Goal: Register for event/course

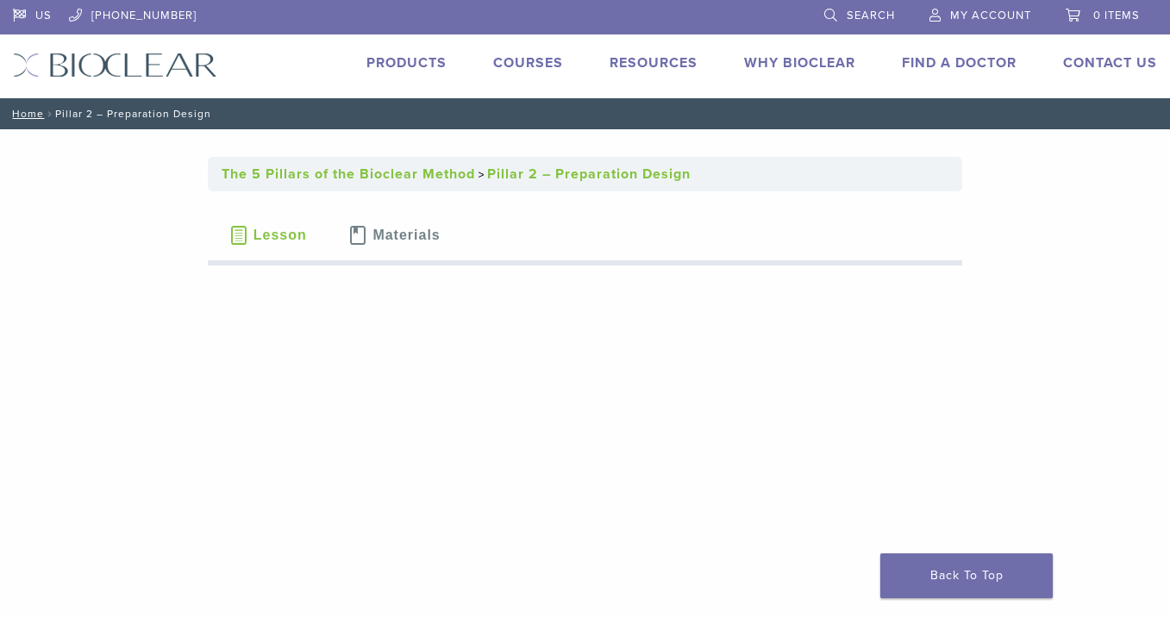
click at [539, 56] on link "Courses" at bounding box center [528, 62] width 70 height 17
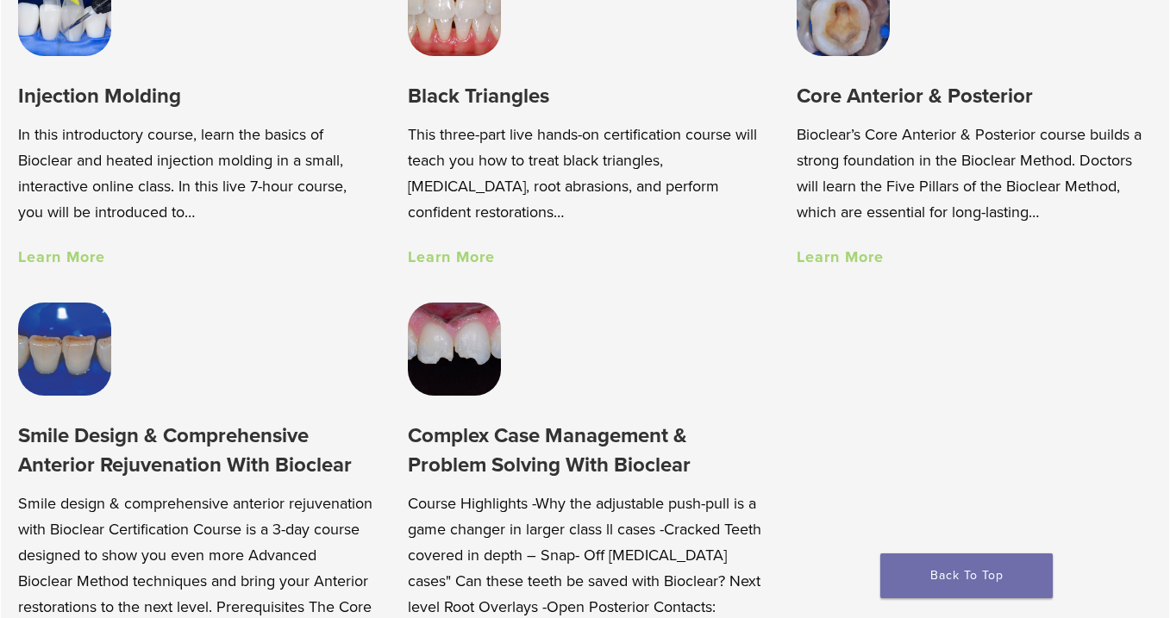
scroll to position [1230, 0]
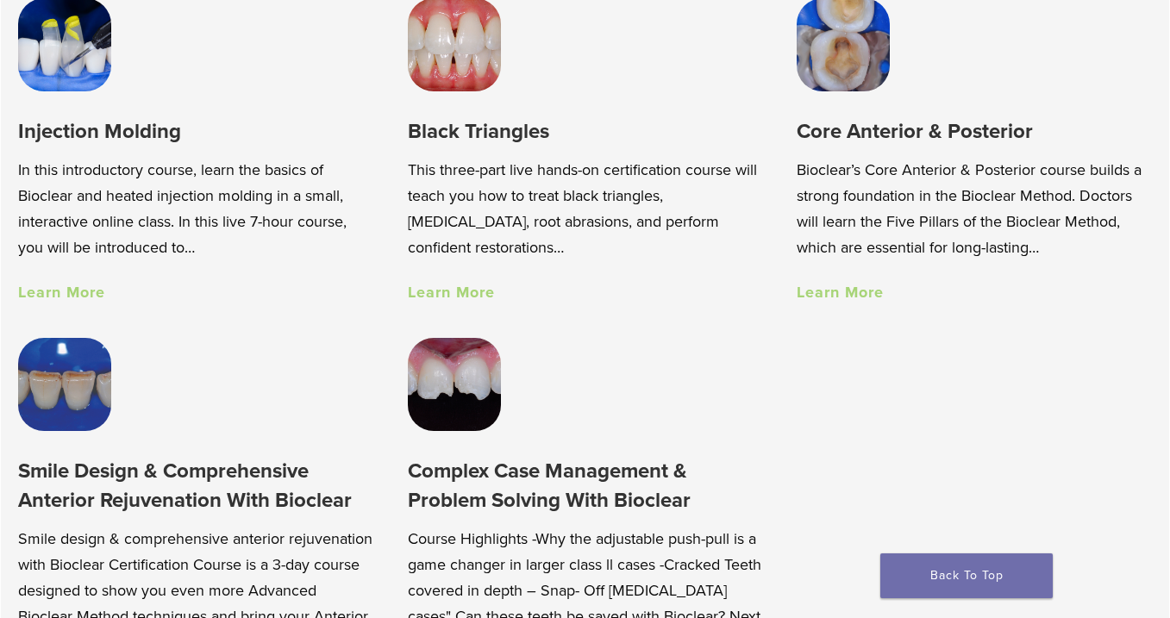
click at [875, 298] on link "Learn More" at bounding box center [840, 292] width 87 height 19
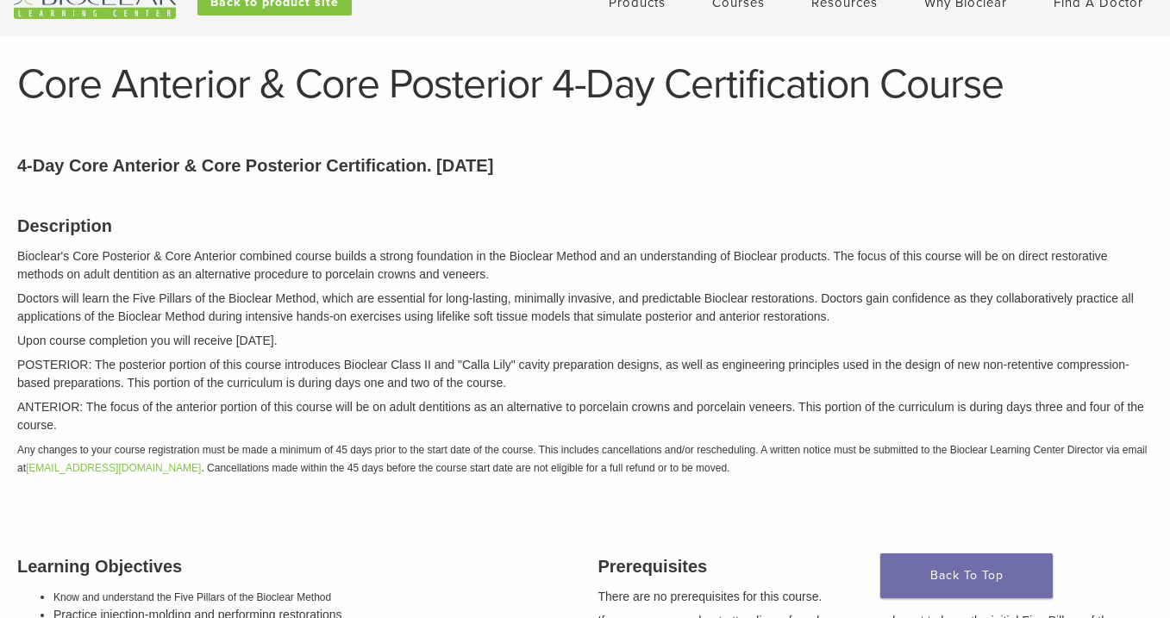
scroll to position [69, 0]
